Goal: Task Accomplishment & Management: Use online tool/utility

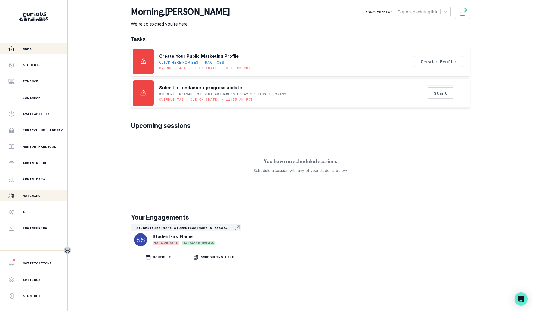
click at [45, 197] on div "Matching" at bounding box center [37, 195] width 59 height 7
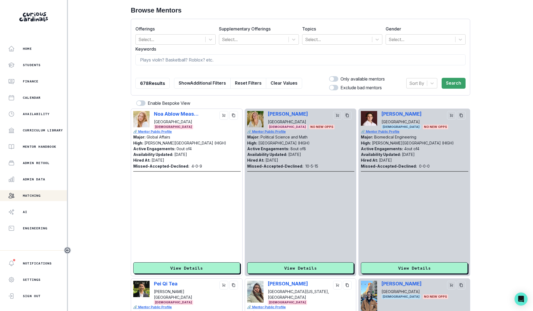
click at [37, 185] on div "Home Students Finance Calendar Availability Curriculum Library Mentor Handbook …" at bounding box center [33, 138] width 67 height 190
click at [37, 181] on p "Admin Data" at bounding box center [34, 179] width 22 height 4
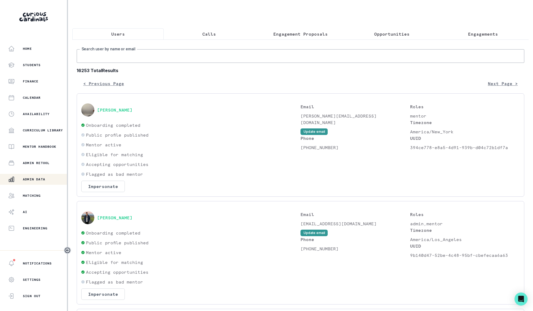
click at [151, 58] on input "Search user by name or email" at bounding box center [301, 56] width 448 height 14
type input "[PERSON_NAME]"
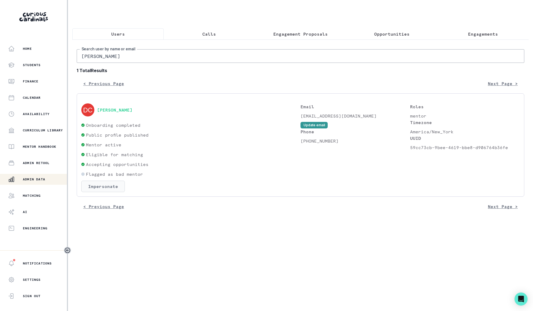
click at [110, 186] on button "Impersonate" at bounding box center [103, 186] width 44 height 11
click at [135, 229] on footer "Impersonate" at bounding box center [103, 237] width 86 height 16
click at [134, 235] on button "Impersonate" at bounding box center [125, 236] width 36 height 11
